Goal: Task Accomplishment & Management: Manage account settings

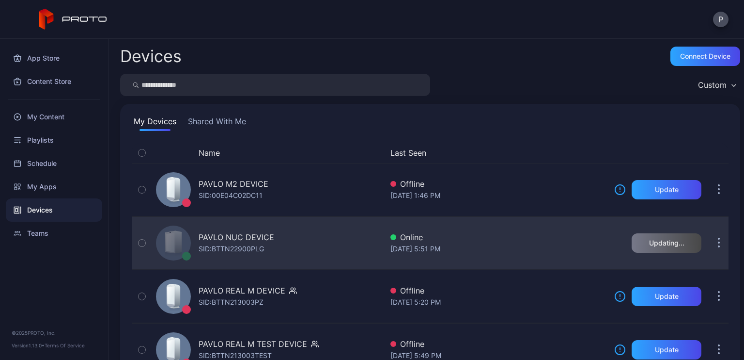
click at [267, 234] on div "PAVLO NUC DEVICE" at bounding box center [237, 237] width 76 height 12
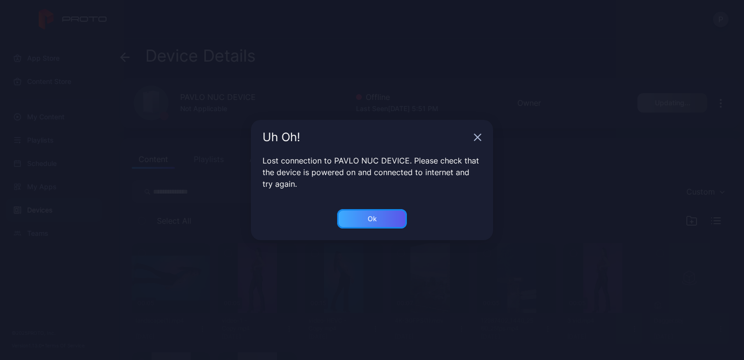
click at [377, 213] on div "Ok" at bounding box center [372, 218] width 70 height 19
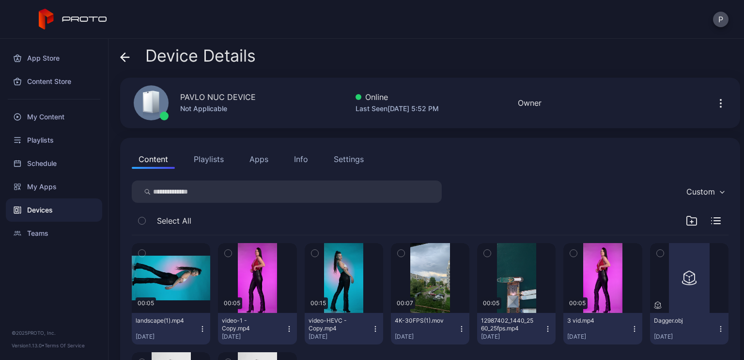
click at [345, 163] on div "Settings" at bounding box center [349, 159] width 30 height 12
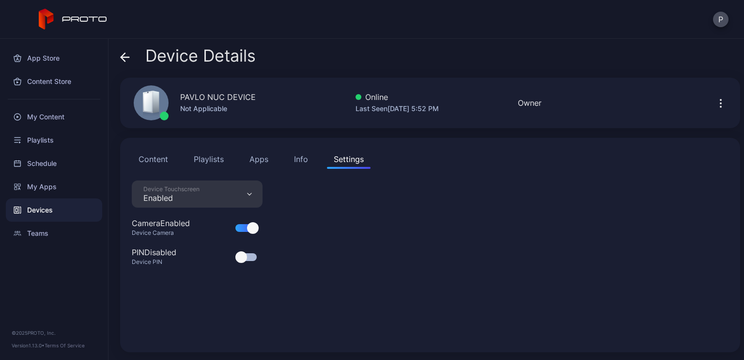
click at [305, 162] on div "Info" at bounding box center [301, 159] width 14 height 12
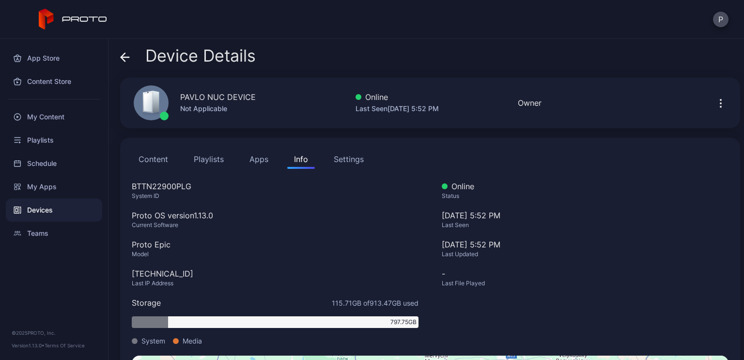
click at [248, 157] on button "Apps" at bounding box center [259, 158] width 32 height 19
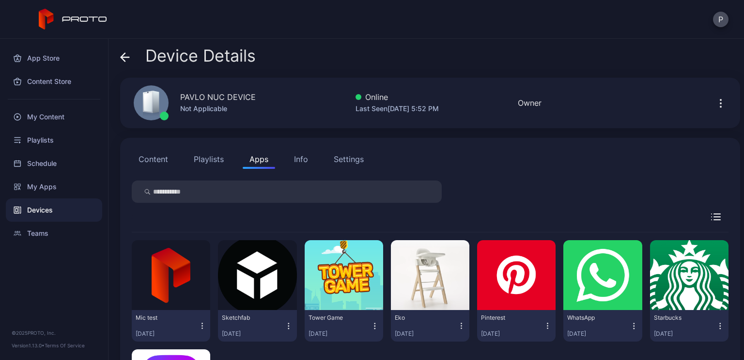
click at [218, 157] on button "Playlists" at bounding box center [209, 158] width 44 height 19
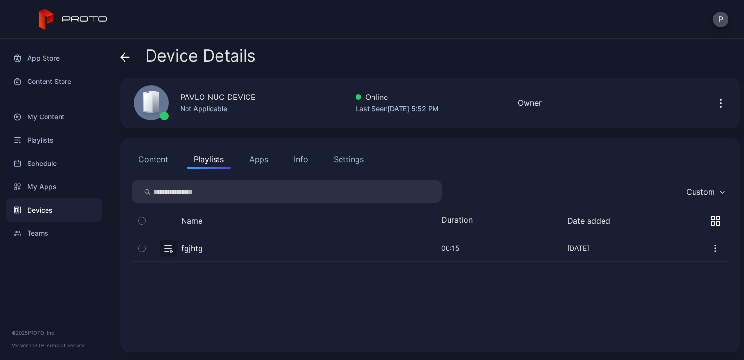
click at [166, 165] on button "Content" at bounding box center [153, 158] width 43 height 19
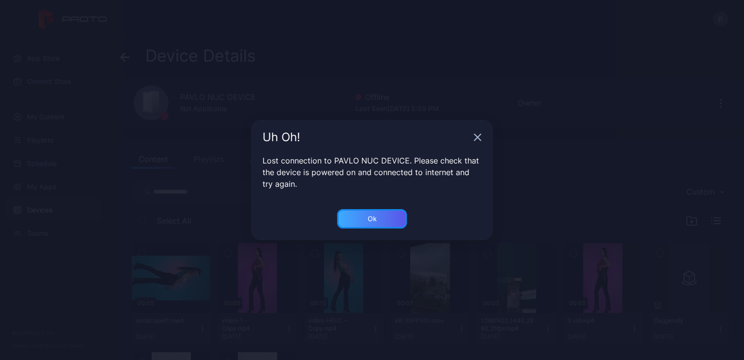
click at [364, 213] on div "Ok" at bounding box center [372, 218] width 70 height 19
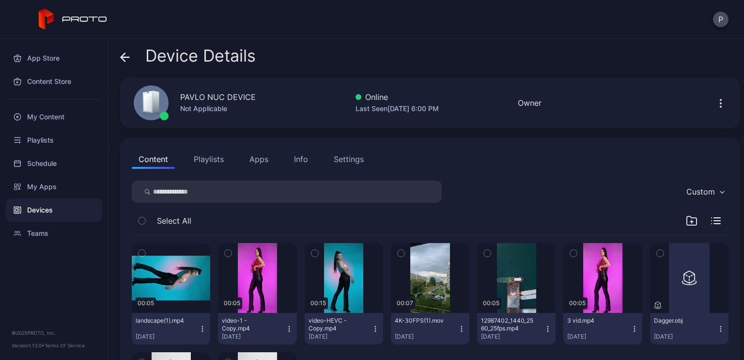
click at [715, 106] on button "button" at bounding box center [721, 102] width 16 height 19
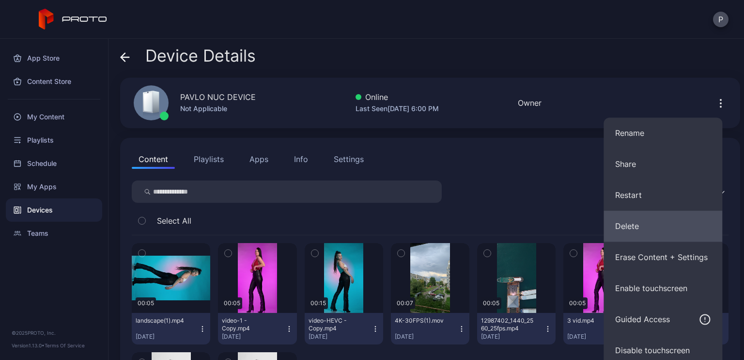
click at [651, 223] on button "Delete" at bounding box center [663, 225] width 119 height 31
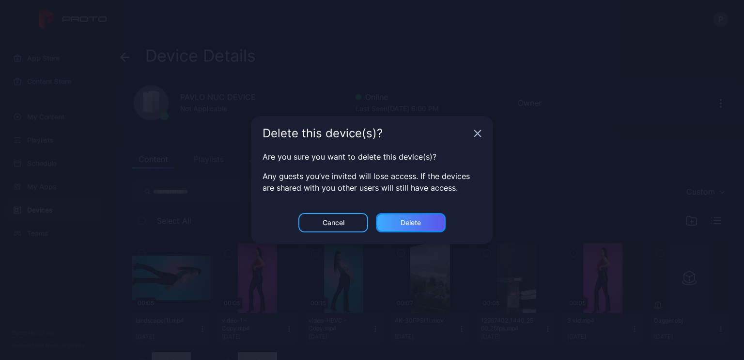
click at [430, 217] on div "Delete" at bounding box center [411, 222] width 70 height 19
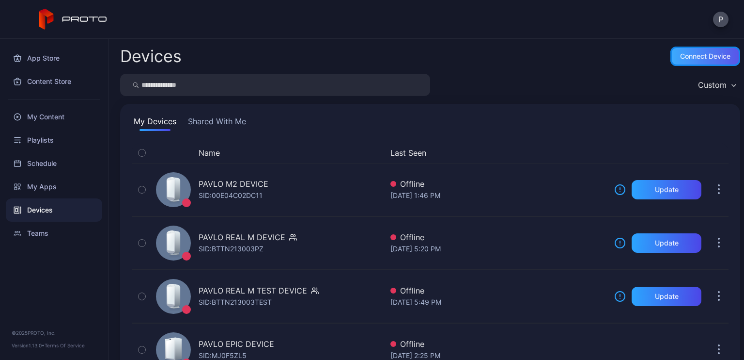
click at [689, 54] on div "Connect device" at bounding box center [705, 56] width 50 height 8
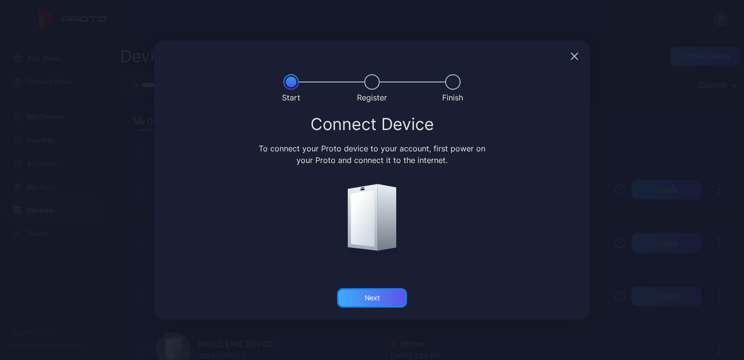
click at [380, 302] on div "Next" at bounding box center [372, 297] width 70 height 19
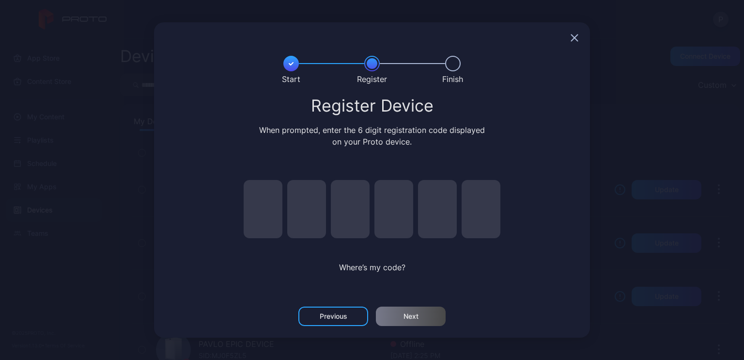
click at [252, 210] on input "pin code 1 of 6" at bounding box center [263, 209] width 39 height 58
type input "*"
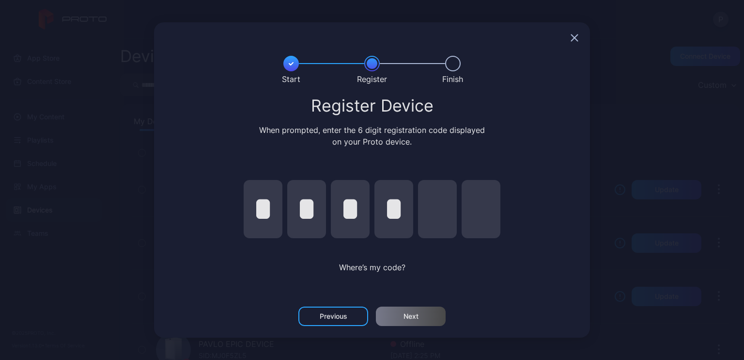
type input "*"
click at [431, 314] on div "Next" at bounding box center [411, 315] width 70 height 19
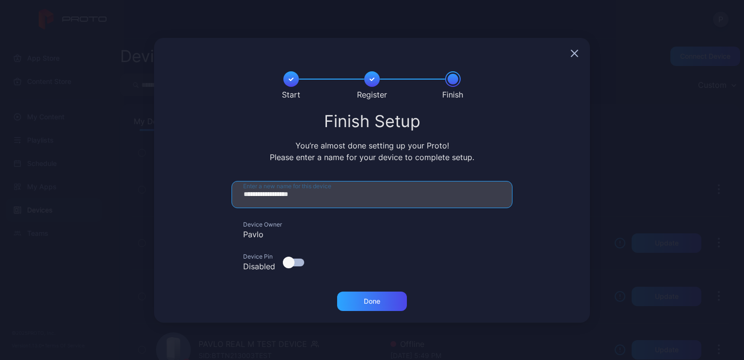
drag, startPoint x: 323, startPoint y: 191, endPoint x: 260, endPoint y: 191, distance: 63.5
click at [260, 191] on input "**********" at bounding box center [372, 194] width 281 height 27
type input "**********"
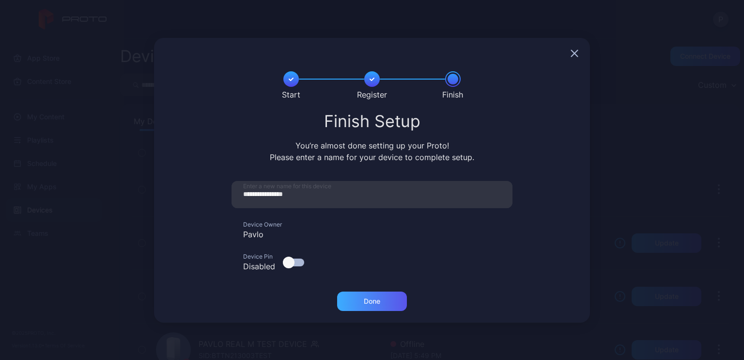
drag, startPoint x: 358, startPoint y: 314, endPoint x: 358, endPoint y: 308, distance: 6.3
click at [358, 310] on div "Done" at bounding box center [372, 306] width 436 height 31
click at [361, 304] on div "Done" at bounding box center [372, 300] width 70 height 19
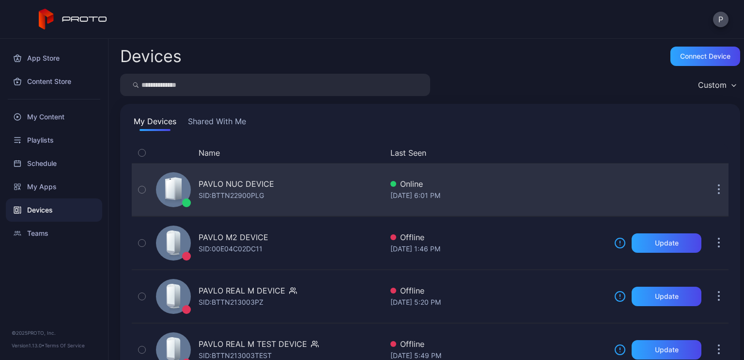
click at [710, 189] on button "button" at bounding box center [719, 189] width 19 height 19
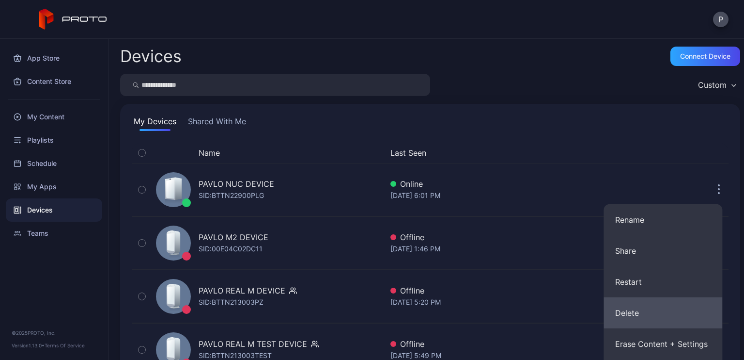
click at [642, 308] on button "Delete" at bounding box center [663, 312] width 119 height 31
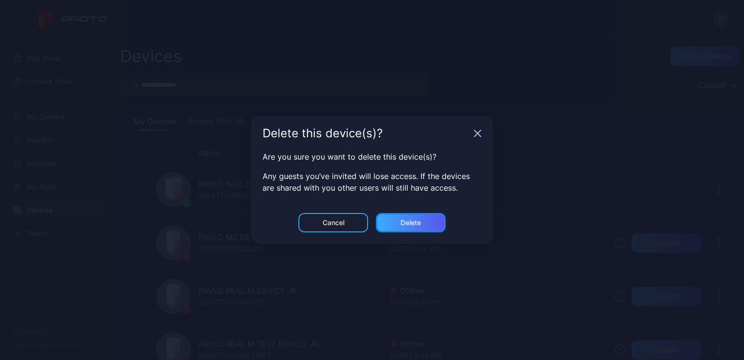
click at [412, 222] on div "Delete" at bounding box center [411, 223] width 20 height 8
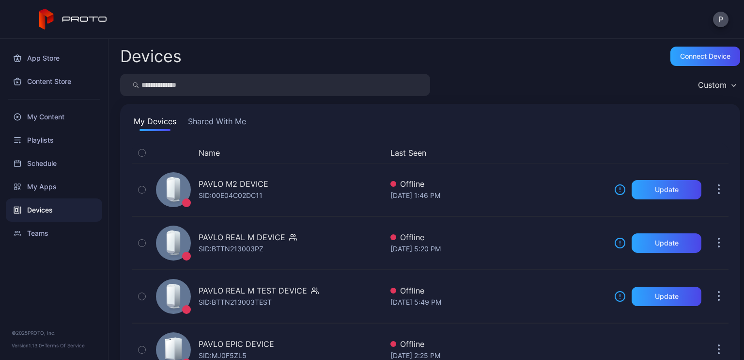
click at [519, 77] on div "Custom" at bounding box center [430, 85] width 620 height 22
click at [690, 45] on div "Devices Connect device Custom My Devices Shared With Me Name Last Seen PAVLO M2…" at bounding box center [427, 199] width 636 height 321
click at [683, 57] on div "Connect device" at bounding box center [705, 56] width 50 height 8
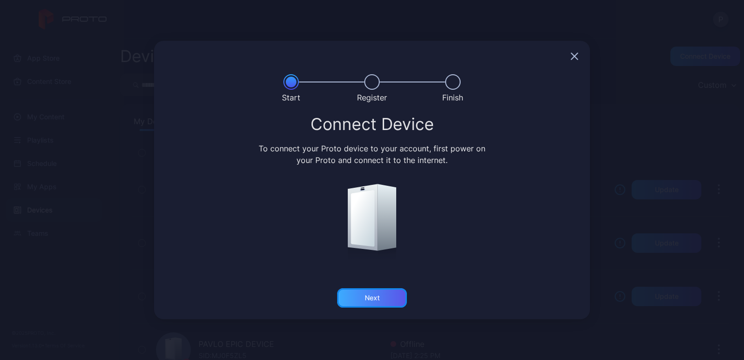
click at [387, 301] on div "Next" at bounding box center [372, 297] width 70 height 19
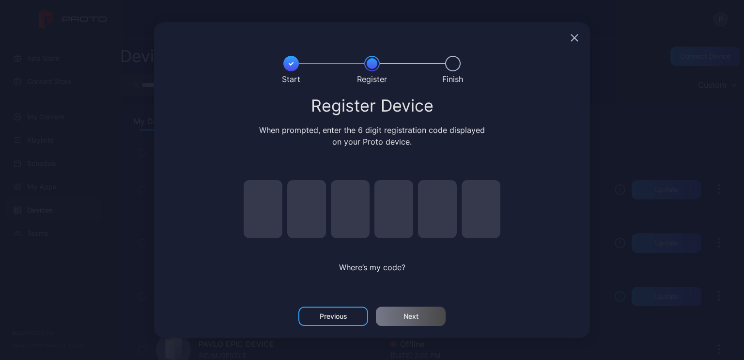
click at [256, 210] on input "pin code 1 of 6" at bounding box center [263, 209] width 39 height 58
type input "*"
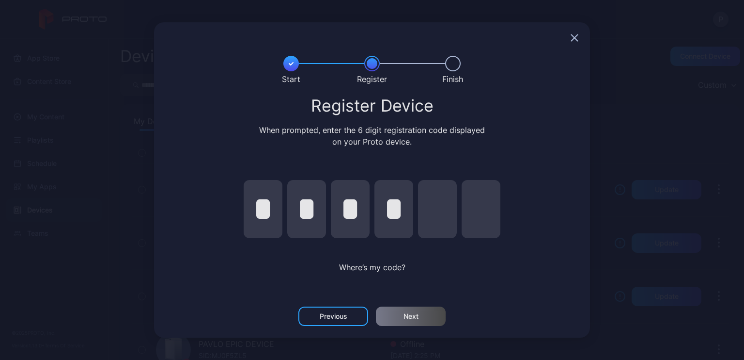
type input "*"
click at [429, 314] on div "Next" at bounding box center [411, 315] width 70 height 19
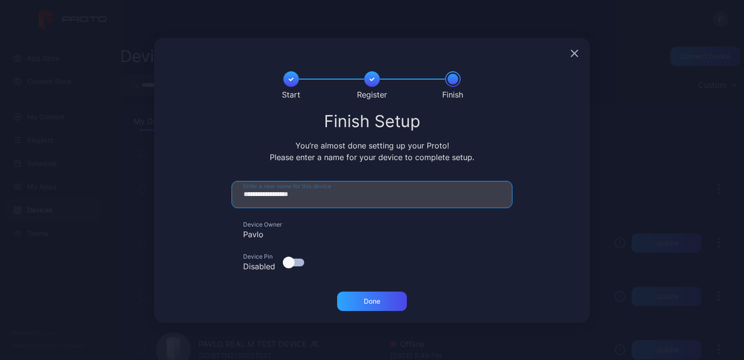
drag, startPoint x: 325, startPoint y: 195, endPoint x: 258, endPoint y: 191, distance: 67.5
click at [258, 192] on input "**********" at bounding box center [372, 194] width 281 height 27
type input "**********"
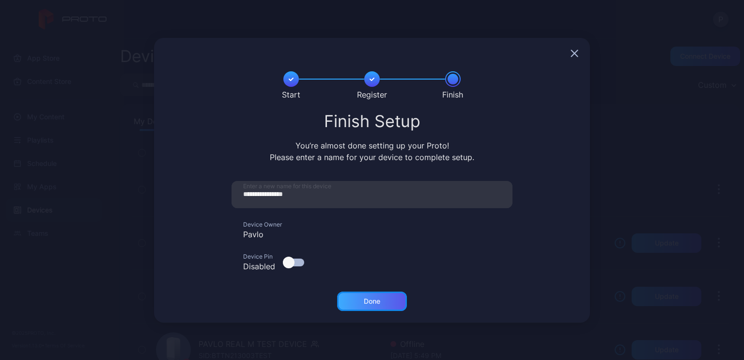
click at [375, 298] on div "Done" at bounding box center [372, 301] width 16 height 8
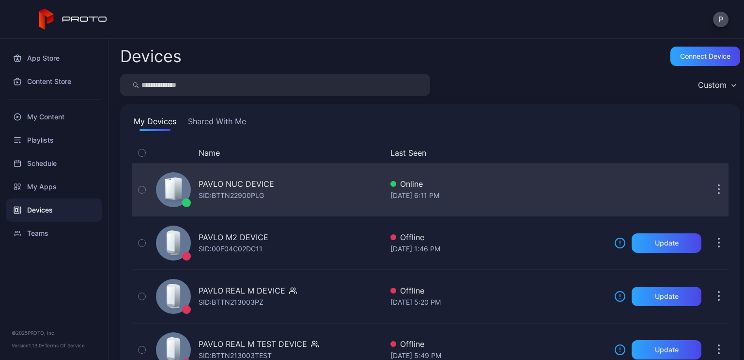
click at [288, 186] on div "PAVLO NUC DEVICE SID: BTTN22900PLG" at bounding box center [267, 189] width 231 height 48
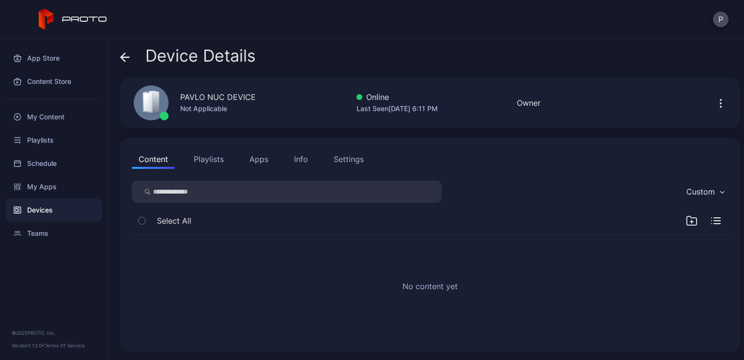
click at [292, 160] on button "Info" at bounding box center [301, 158] width 28 height 19
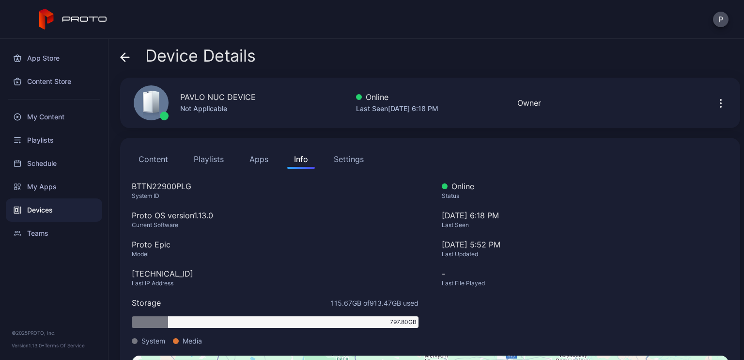
click at [353, 159] on div "Settings" at bounding box center [349, 159] width 30 height 12
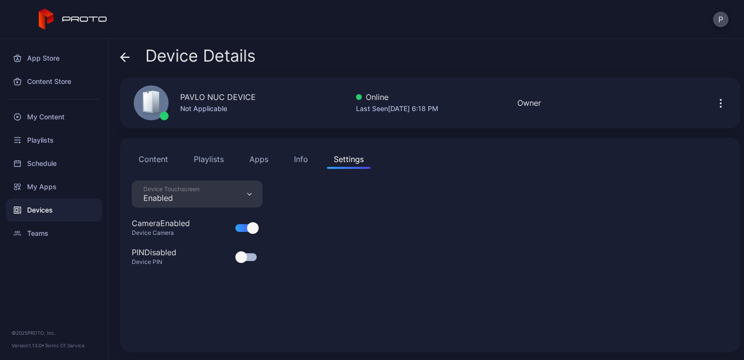
click at [242, 188] on div "Device Touchscreen Enabled" at bounding box center [197, 193] width 131 height 27
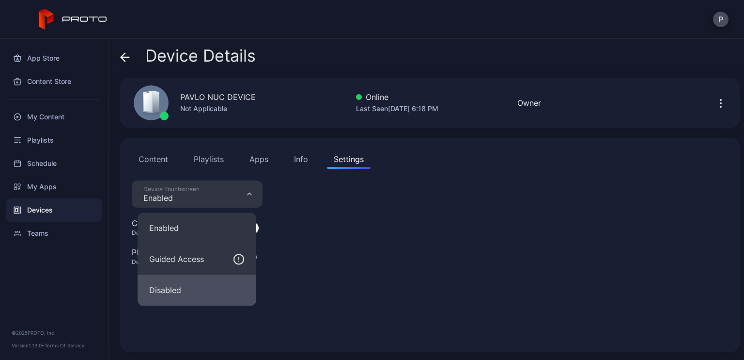
click at [181, 287] on button "Disabled" at bounding box center [197, 289] width 119 height 31
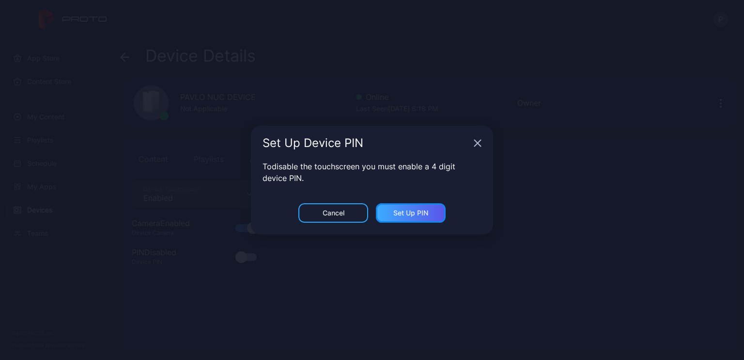
click at [419, 216] on div "Set Up PIN" at bounding box center [411, 213] width 35 height 8
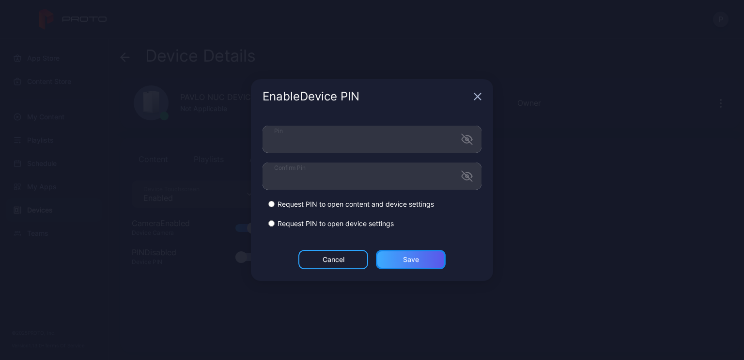
click at [410, 263] on div "Save" at bounding box center [411, 259] width 16 height 8
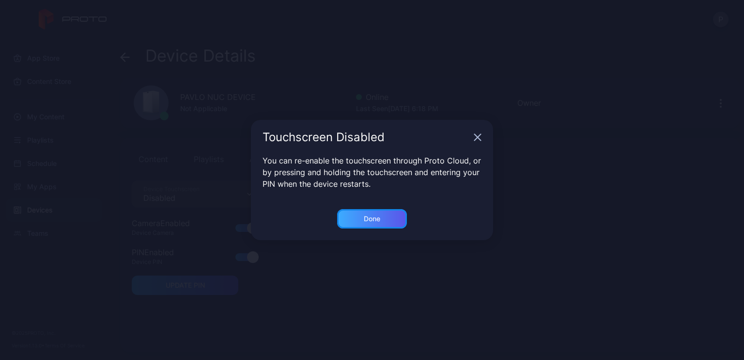
click at [375, 217] on div "Done" at bounding box center [372, 219] width 16 height 8
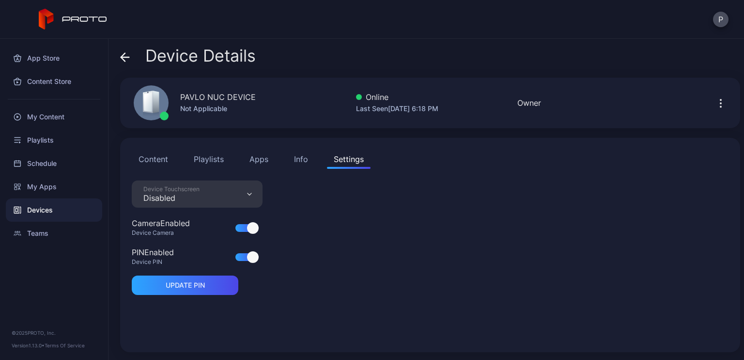
click at [242, 189] on div "Device Touchscreen Disabled" at bounding box center [197, 193] width 131 height 27
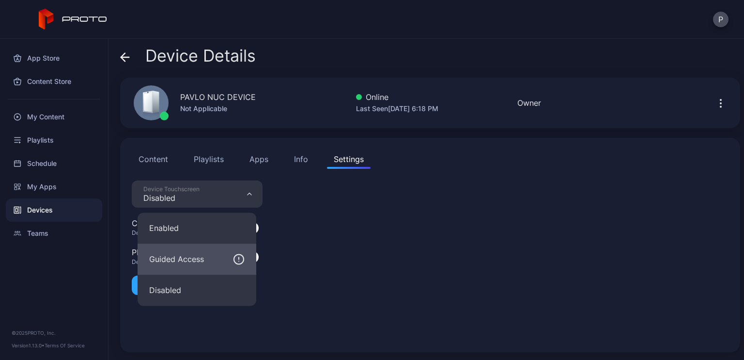
click at [197, 257] on div "Guided Access" at bounding box center [176, 259] width 55 height 12
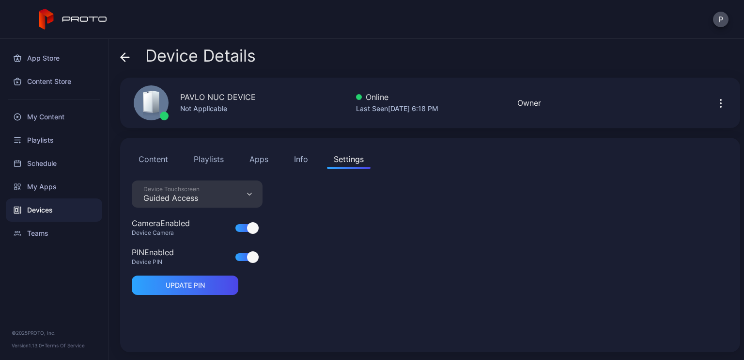
click at [253, 164] on button "Apps" at bounding box center [259, 158] width 32 height 19
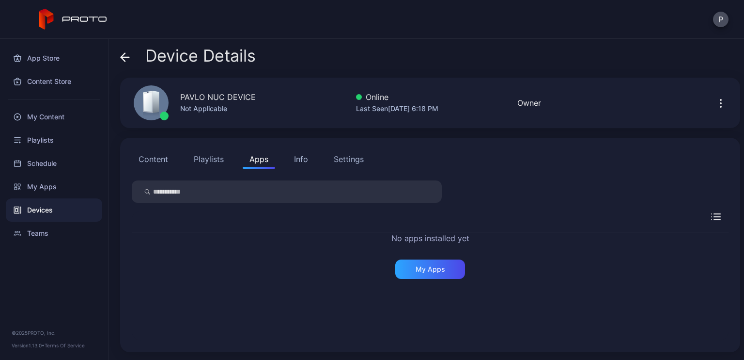
click at [167, 160] on button "Content" at bounding box center [153, 158] width 43 height 19
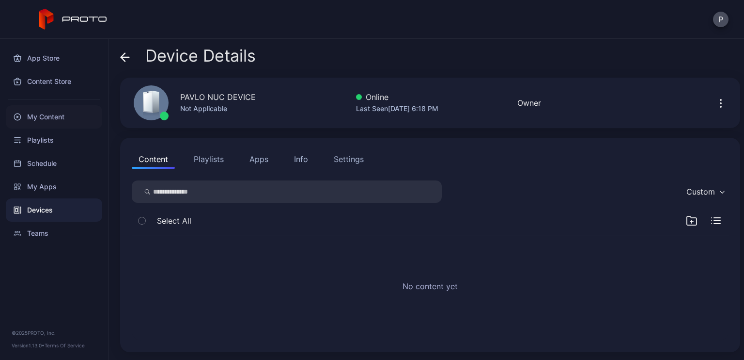
click at [48, 112] on div "My Content" at bounding box center [54, 116] width 96 height 23
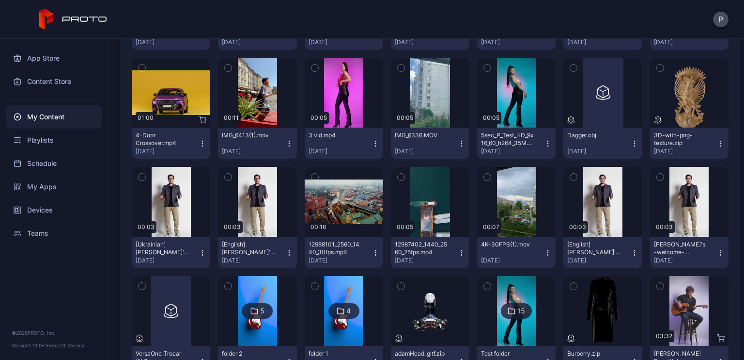
scroll to position [242, 0]
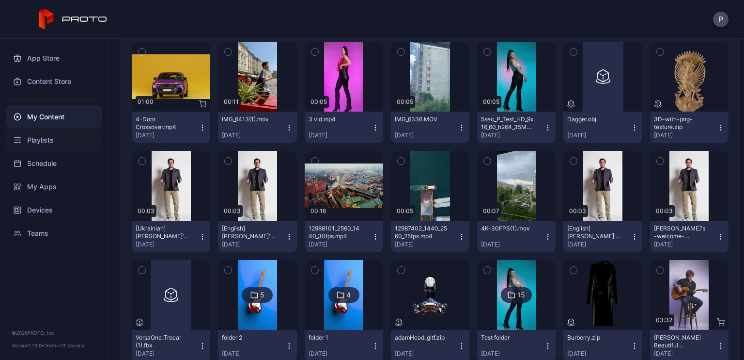
click at [45, 132] on div "Playlists" at bounding box center [54, 139] width 96 height 23
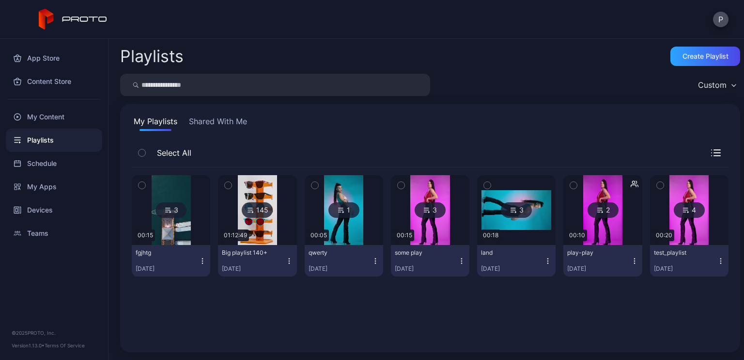
click at [140, 186] on icon "button" at bounding box center [142, 185] width 7 height 11
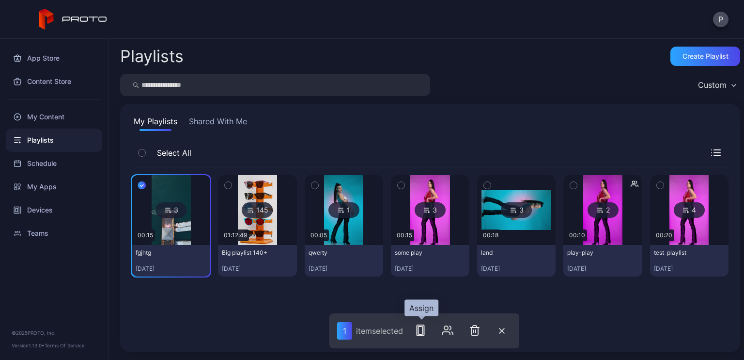
click at [418, 334] on rect "button" at bounding box center [420, 330] width 7 height 11
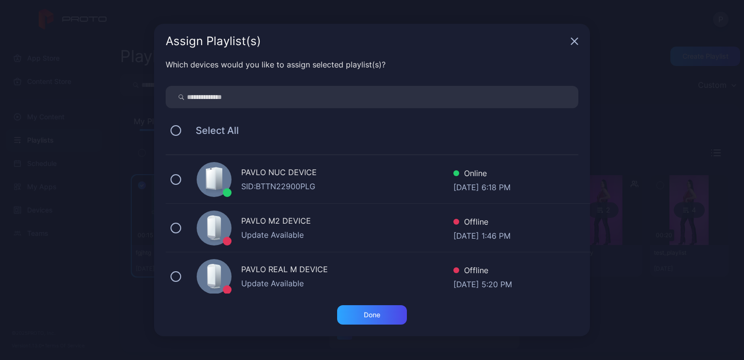
click at [292, 174] on div "PAVLO NUC DEVICE" at bounding box center [347, 173] width 212 height 14
click at [386, 316] on div "Done" at bounding box center [372, 314] width 70 height 19
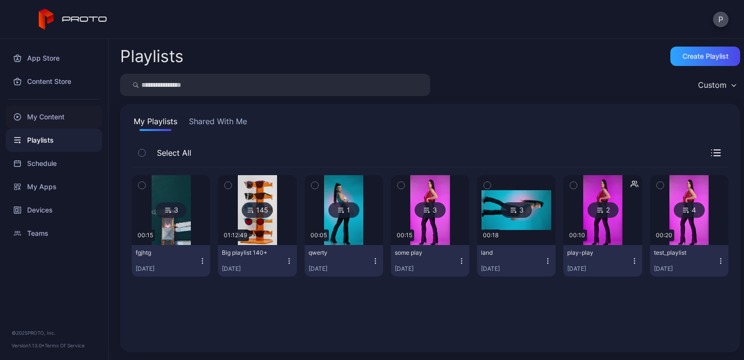
click at [55, 120] on div "My Content" at bounding box center [54, 116] width 96 height 23
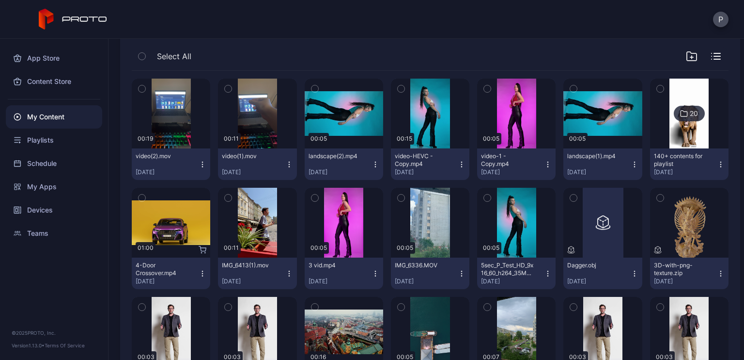
scroll to position [97, 0]
click at [657, 195] on icon "button" at bounding box center [660, 197] width 7 height 11
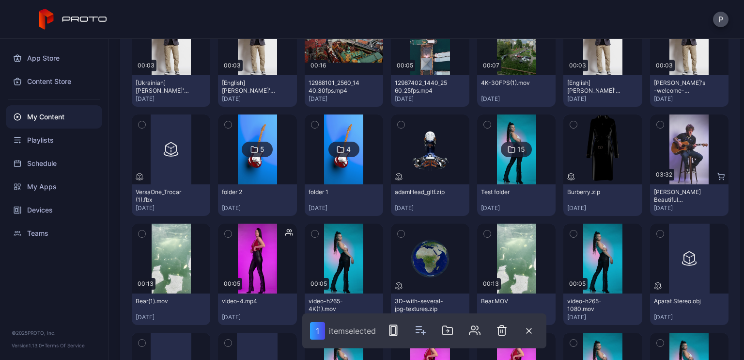
scroll to position [436, 0]
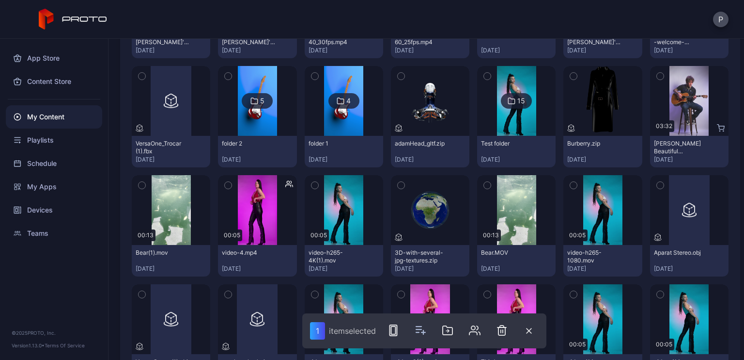
click at [398, 182] on icon "button" at bounding box center [401, 185] width 7 height 11
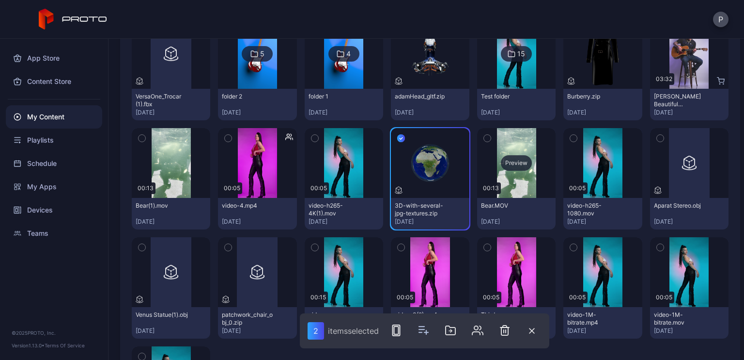
scroll to position [582, 0]
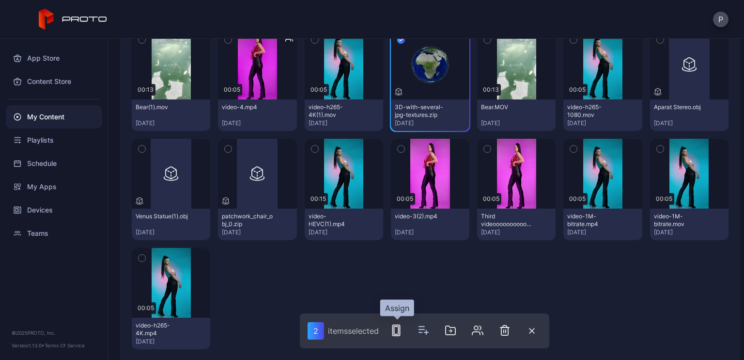
click at [402, 333] on icon "button" at bounding box center [397, 330] width 12 height 12
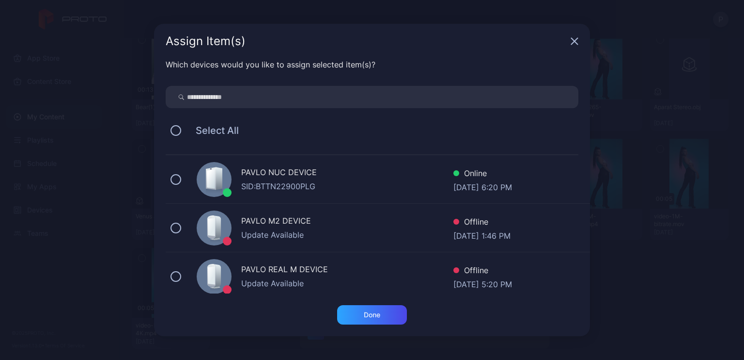
click at [337, 181] on div "SID: BTTN22900PLG" at bounding box center [347, 186] width 212 height 12
click at [374, 317] on div "Done" at bounding box center [372, 315] width 16 height 8
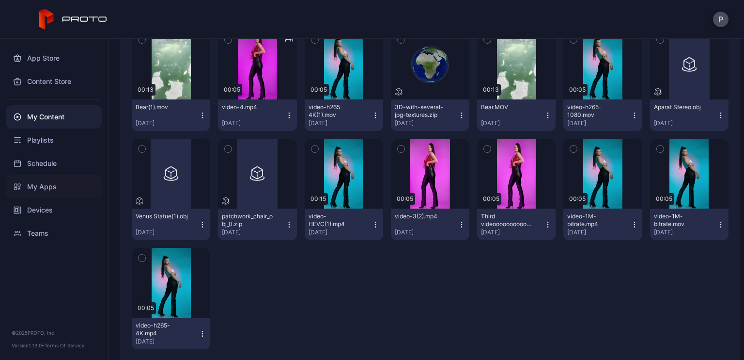
click at [49, 186] on div "My Apps" at bounding box center [54, 186] width 96 height 23
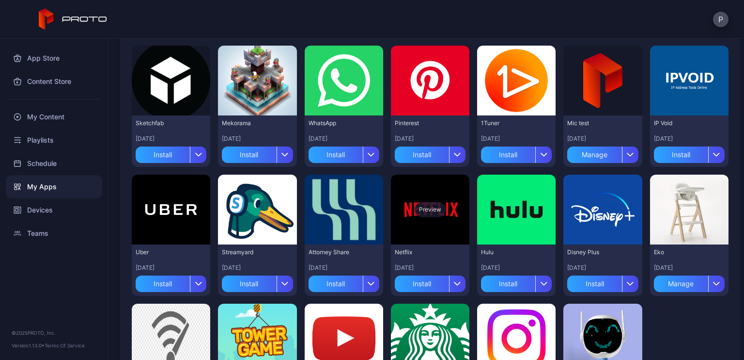
scroll to position [189, 0]
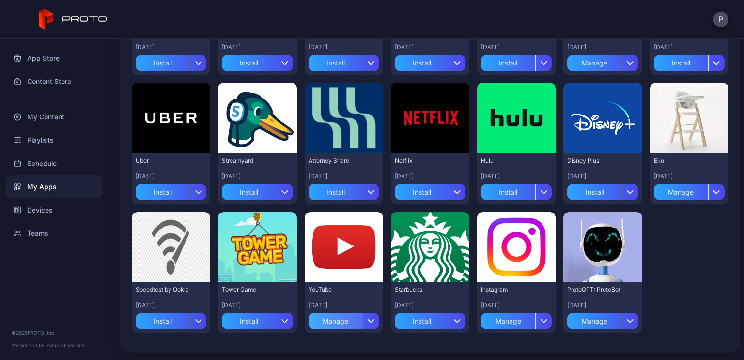
click at [337, 321] on div "Manage" at bounding box center [336, 321] width 54 height 16
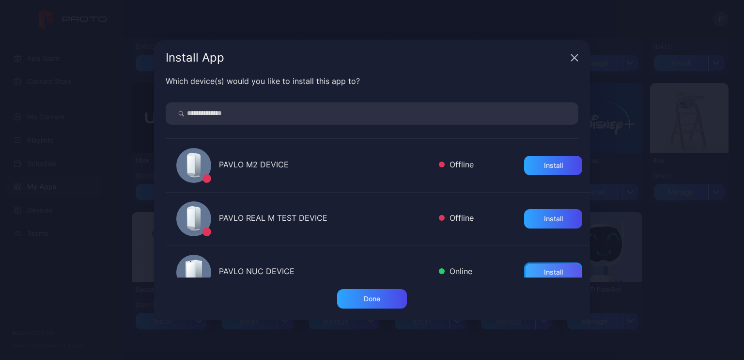
click at [544, 269] on div "Install" at bounding box center [553, 272] width 19 height 8
click at [676, 288] on div "Install App Which device(s) would you like to install this app to? PAVLO M2 DEV…" at bounding box center [372, 180] width 744 height 360
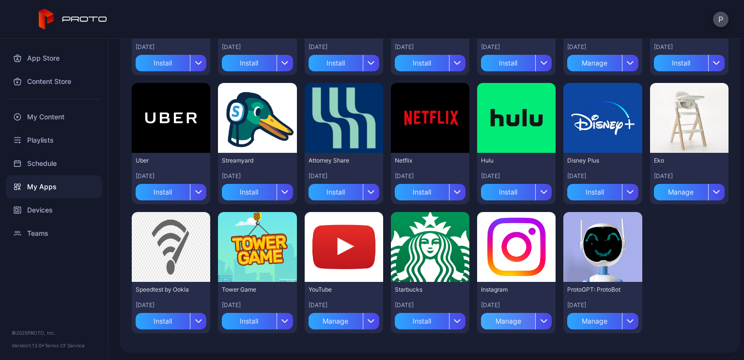
click at [505, 320] on div "Manage" at bounding box center [508, 321] width 54 height 16
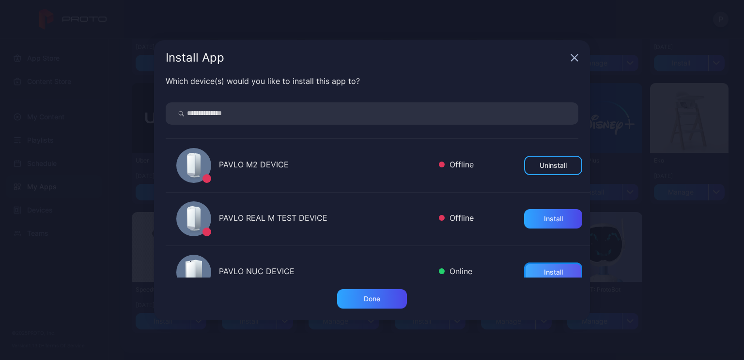
click at [551, 273] on div "Install" at bounding box center [553, 272] width 19 height 8
click at [674, 265] on div "Install App Which device(s) would you like to install this app to? PAVLO M2 DEV…" at bounding box center [372, 180] width 744 height 360
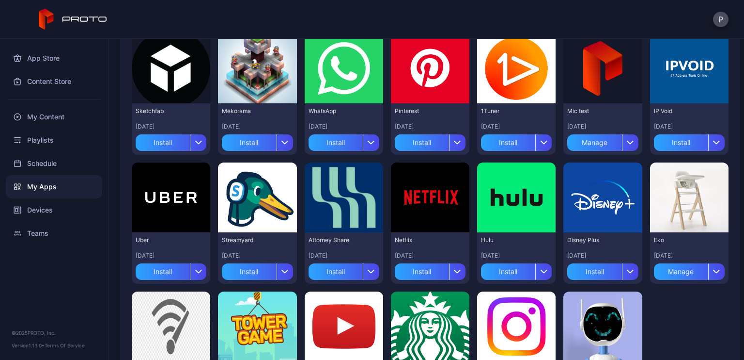
scroll to position [92, 0]
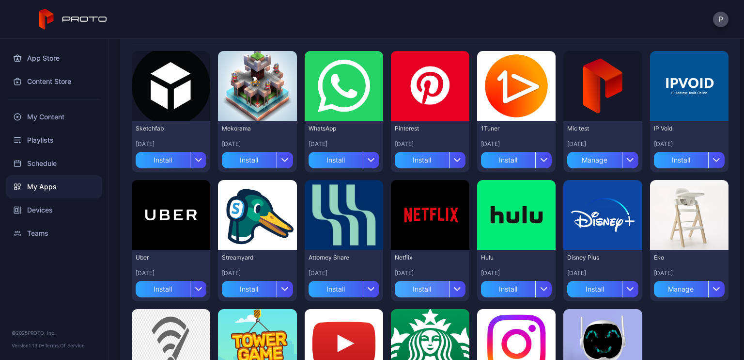
click at [425, 290] on div "Install" at bounding box center [422, 289] width 54 height 16
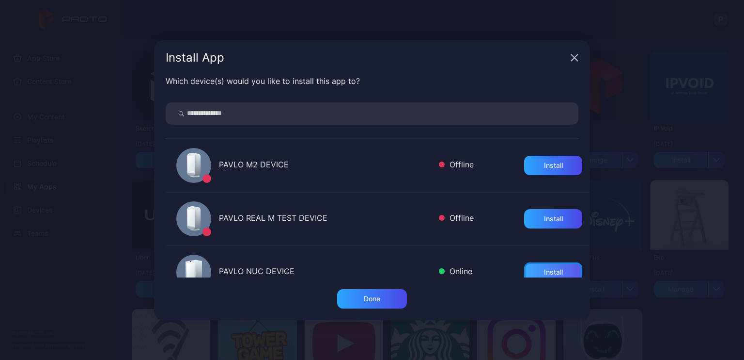
click at [544, 271] on div "Install" at bounding box center [553, 272] width 19 height 8
click at [658, 283] on div "Install App Which device(s) would you like to install this app to? PAVLO M2 DEV…" at bounding box center [372, 180] width 744 height 360
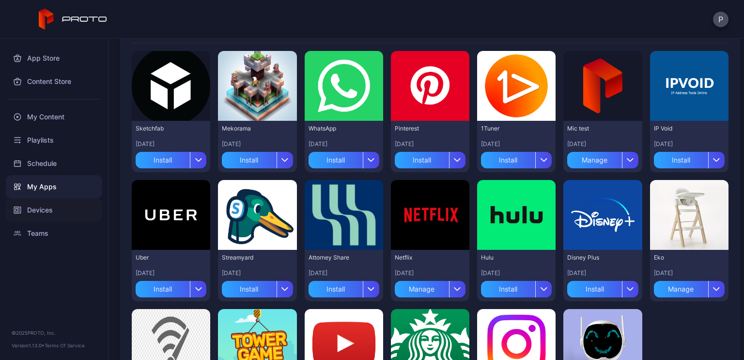
click at [47, 209] on div "Devices" at bounding box center [54, 209] width 96 height 23
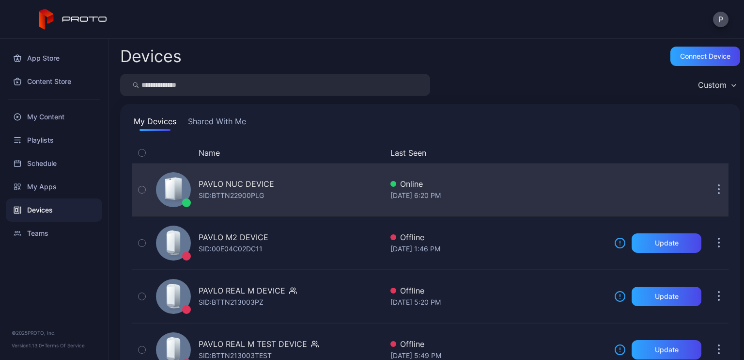
click at [230, 181] on div "PAVLO NUC DEVICE" at bounding box center [237, 184] width 76 height 12
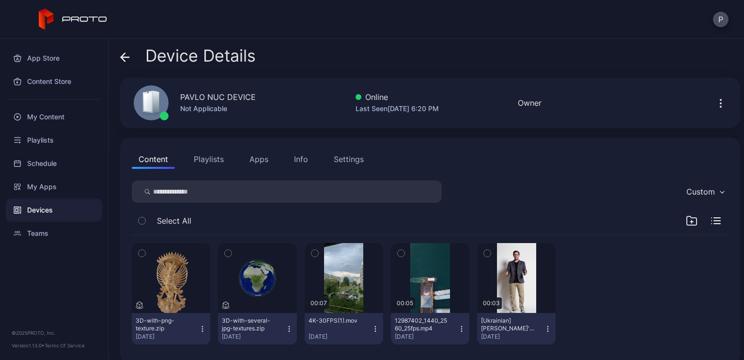
click at [209, 167] on button "Playlists" at bounding box center [209, 158] width 44 height 19
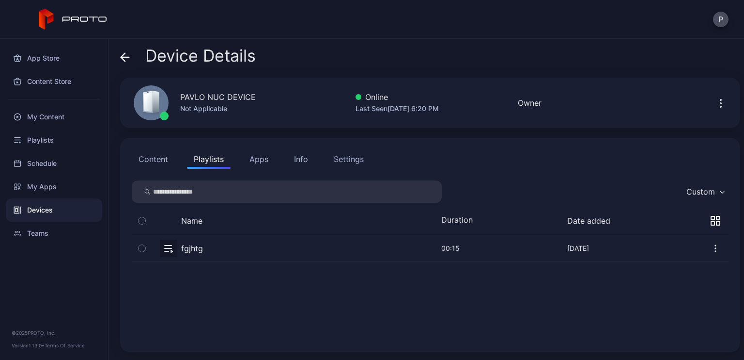
click at [266, 163] on button "Apps" at bounding box center [259, 158] width 32 height 19
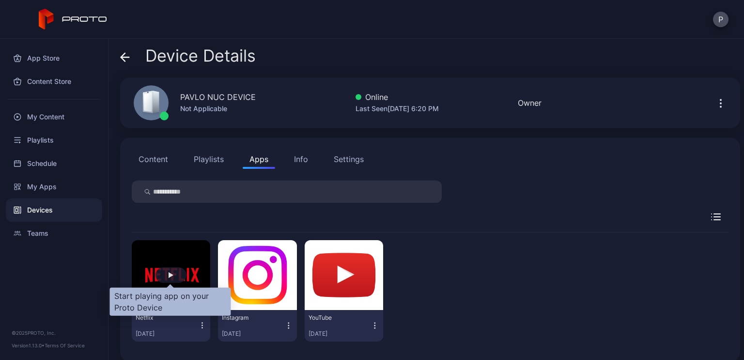
click at [184, 274] on div "button" at bounding box center [171, 275] width 31 height 16
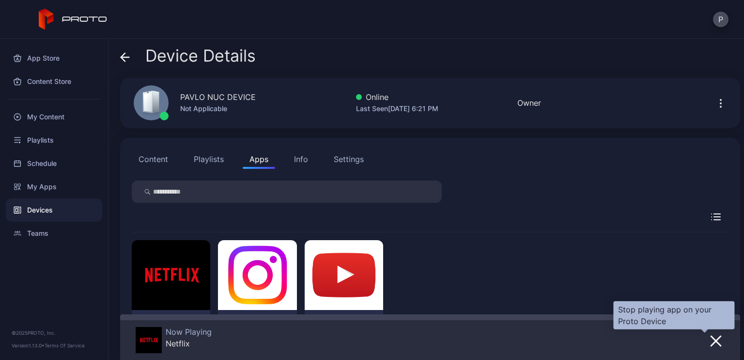
click at [711, 342] on icon "button" at bounding box center [716, 341] width 10 height 10
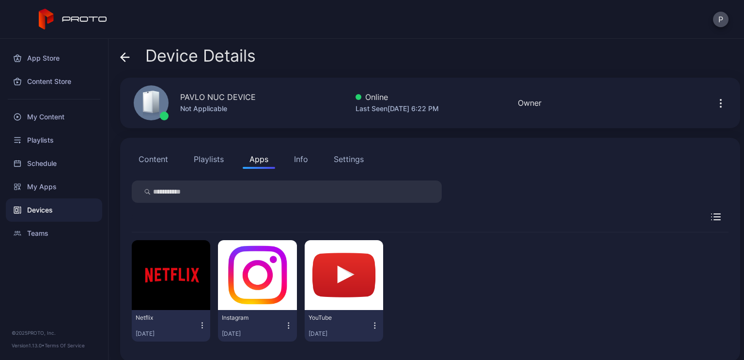
click at [202, 160] on button "Playlists" at bounding box center [209, 158] width 44 height 19
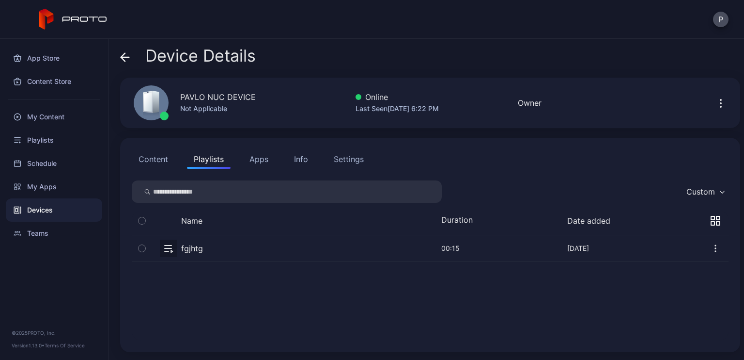
click at [159, 158] on button "Content" at bounding box center [153, 158] width 43 height 19
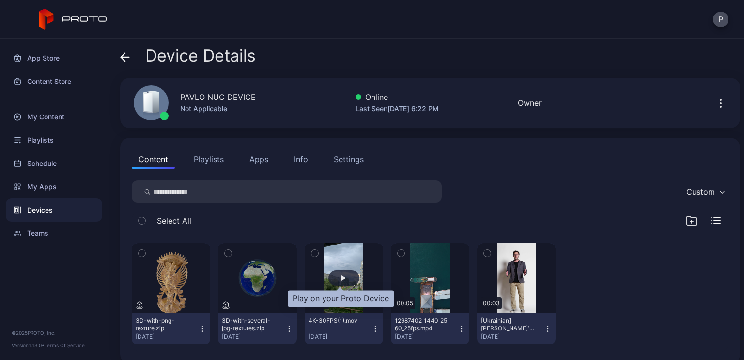
click at [343, 283] on div "button" at bounding box center [344, 278] width 31 height 16
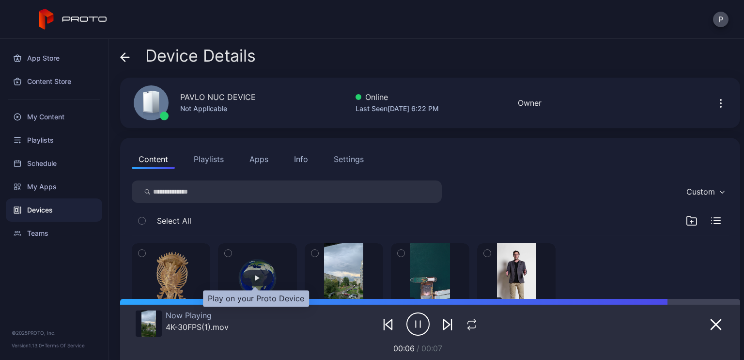
click at [252, 274] on div "button" at bounding box center [257, 278] width 31 height 16
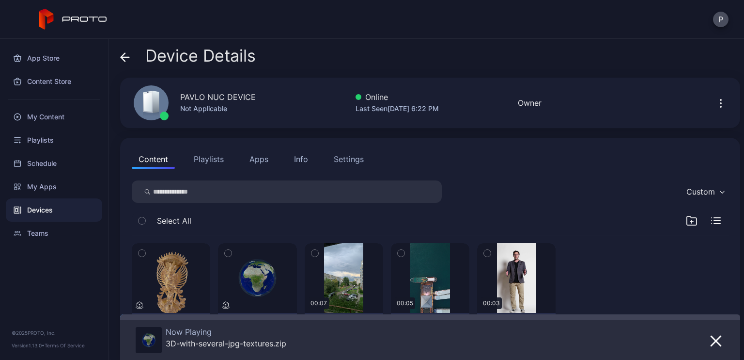
click at [353, 160] on div "Settings" at bounding box center [349, 159] width 30 height 12
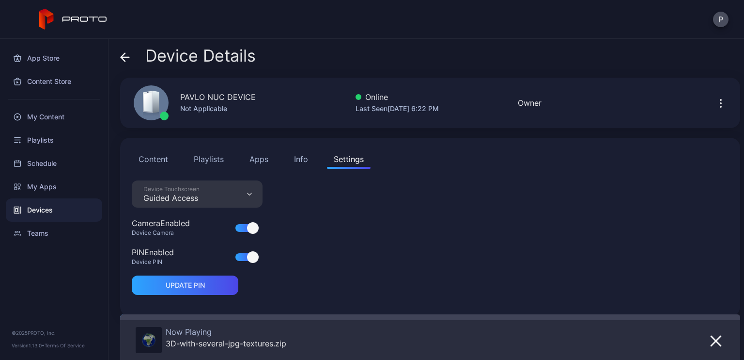
click at [217, 188] on div "Device Touchscreen Guided Access" at bounding box center [197, 193] width 131 height 27
click at [334, 217] on div "Device Touchscreen Guided Access Camera Enabled Device Camera PIN Enabled Devic…" at bounding box center [430, 242] width 597 height 124
click at [247, 257] on div at bounding box center [246, 257] width 21 height 8
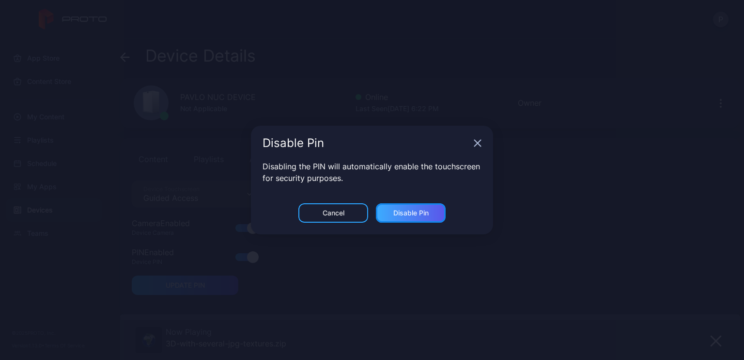
click at [407, 217] on div "Disable Pin" at bounding box center [411, 213] width 35 height 8
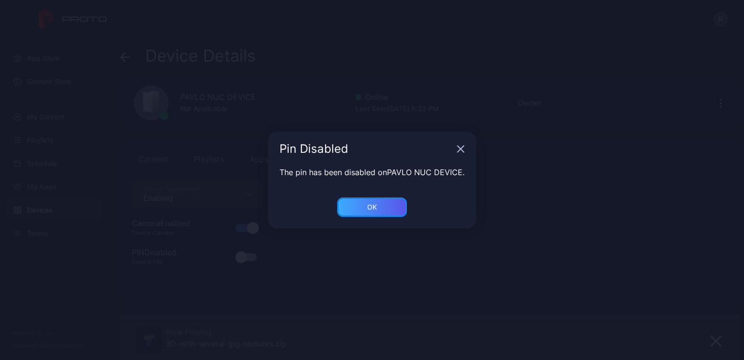
click at [377, 206] on div "OK" at bounding box center [372, 207] width 10 height 8
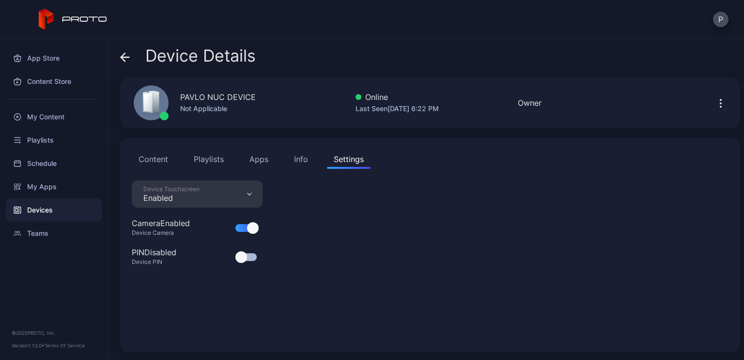
click at [715, 100] on icon "button" at bounding box center [721, 103] width 12 height 12
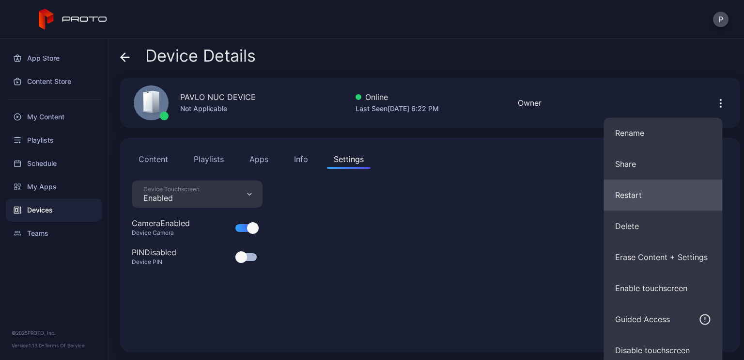
click at [639, 197] on button "Restart" at bounding box center [663, 194] width 119 height 31
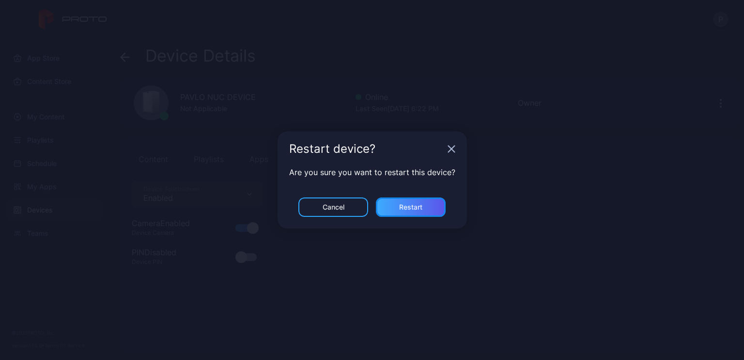
click at [440, 208] on div "Restart" at bounding box center [411, 206] width 70 height 19
